Goal: Information Seeking & Learning: Learn about a topic

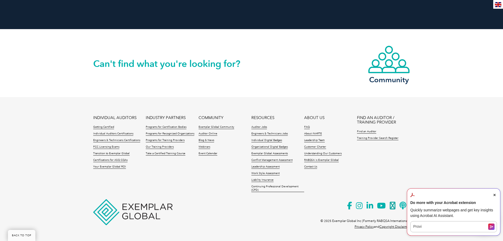
scroll to position [739, 0]
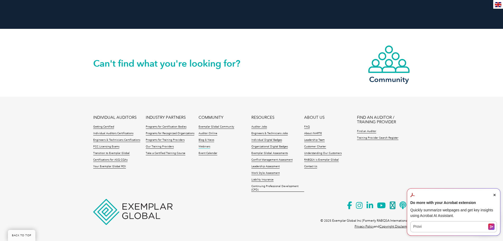
click at [207, 145] on link "Webinars" at bounding box center [205, 147] width 12 height 4
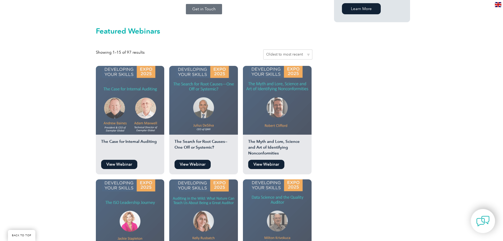
scroll to position [449, 0]
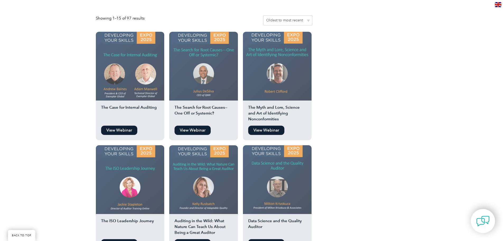
click at [121, 125] on link "View Webinar" at bounding box center [119, 129] width 36 height 9
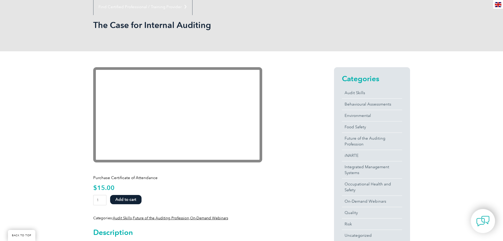
scroll to position [79, 0]
